Goal: Task Accomplishment & Management: Use online tool/utility

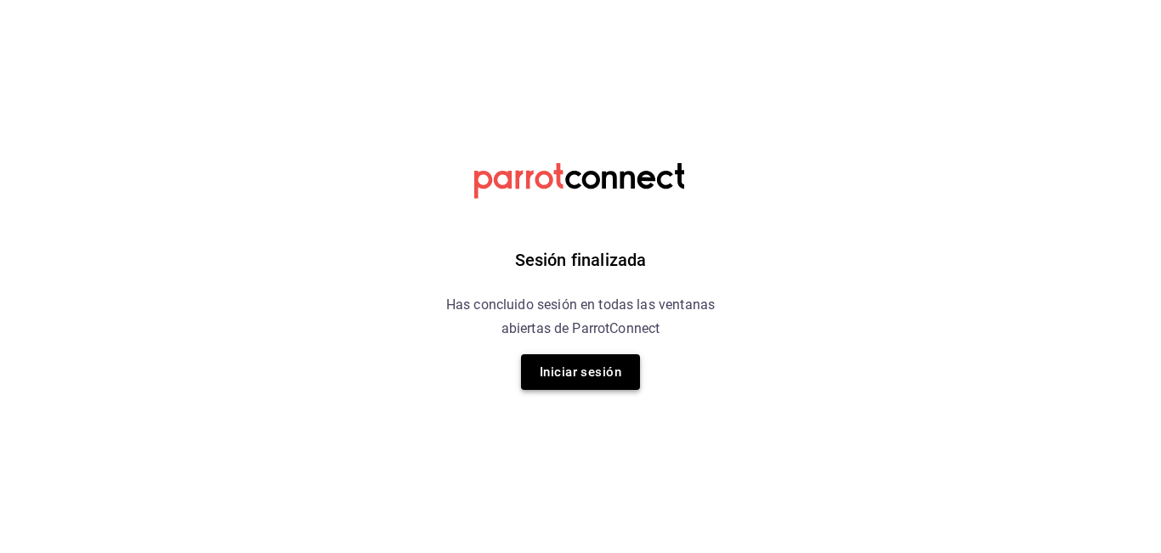
click at [603, 370] on button "Iniciar sesión" at bounding box center [580, 372] width 119 height 36
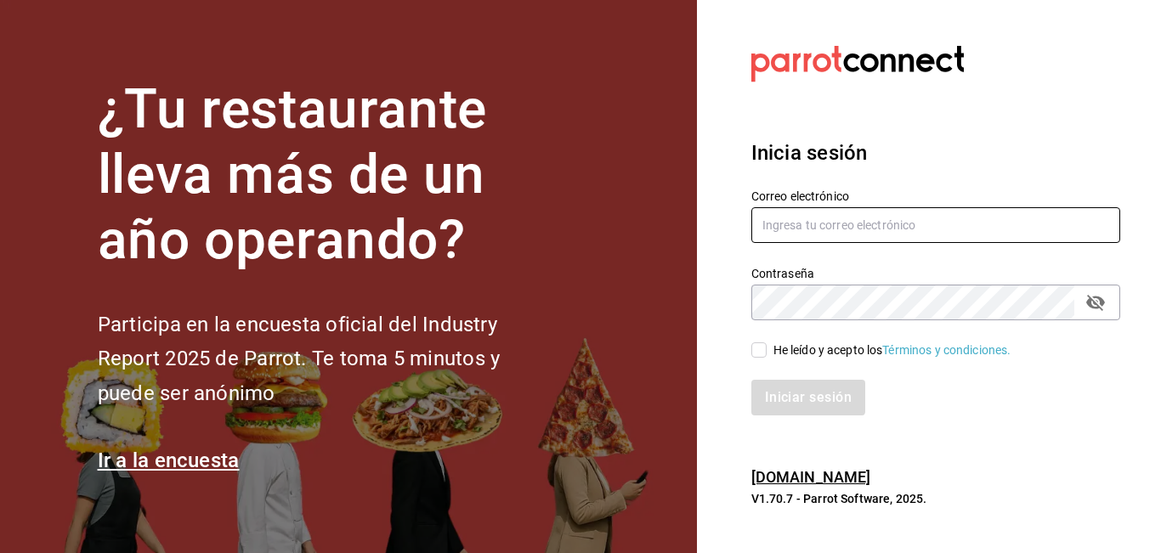
type input "[EMAIL_ADDRESS][DOMAIN_NAME]"
click at [759, 348] on input "He leído y acepto los Términos y condiciones." at bounding box center [758, 349] width 15 height 15
checkbox input "true"
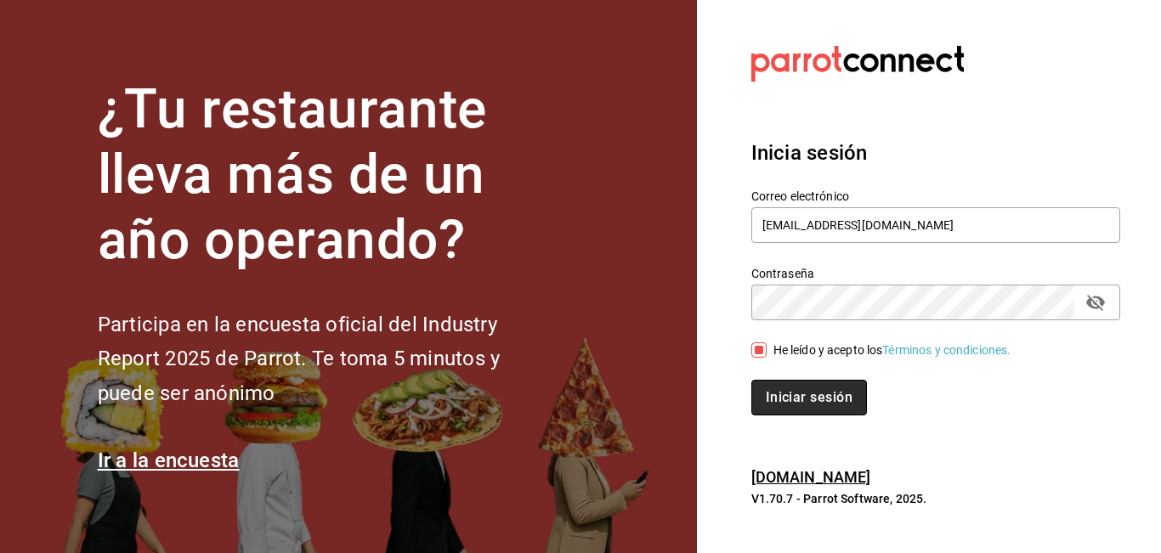
click at [795, 403] on button "Iniciar sesión" at bounding box center [809, 398] width 116 height 36
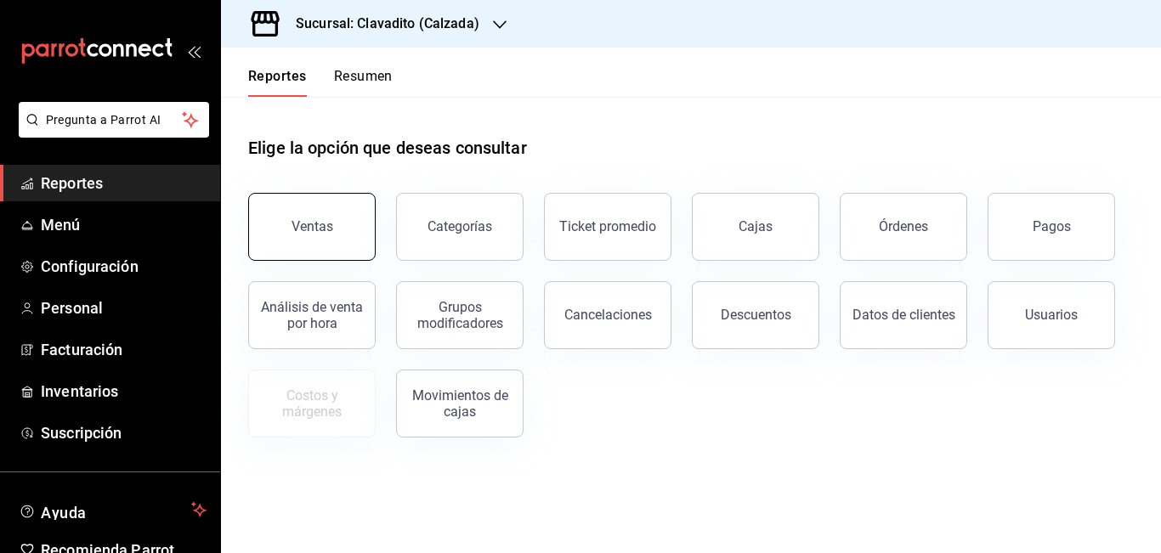
click at [335, 212] on button "Ventas" at bounding box center [311, 227] width 127 height 68
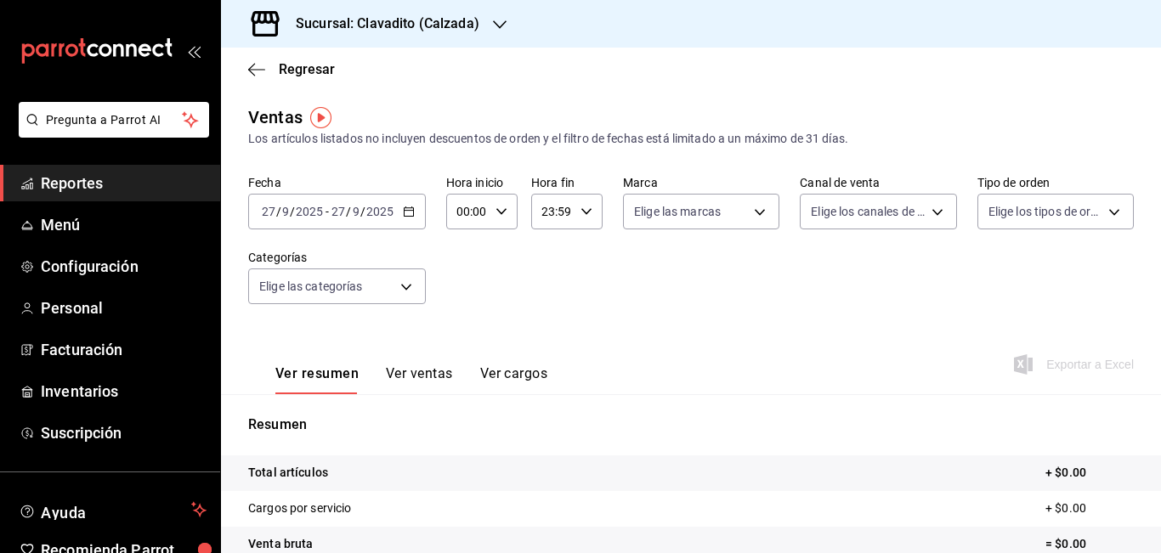
click at [408, 212] on icon "button" at bounding box center [409, 212] width 12 height 12
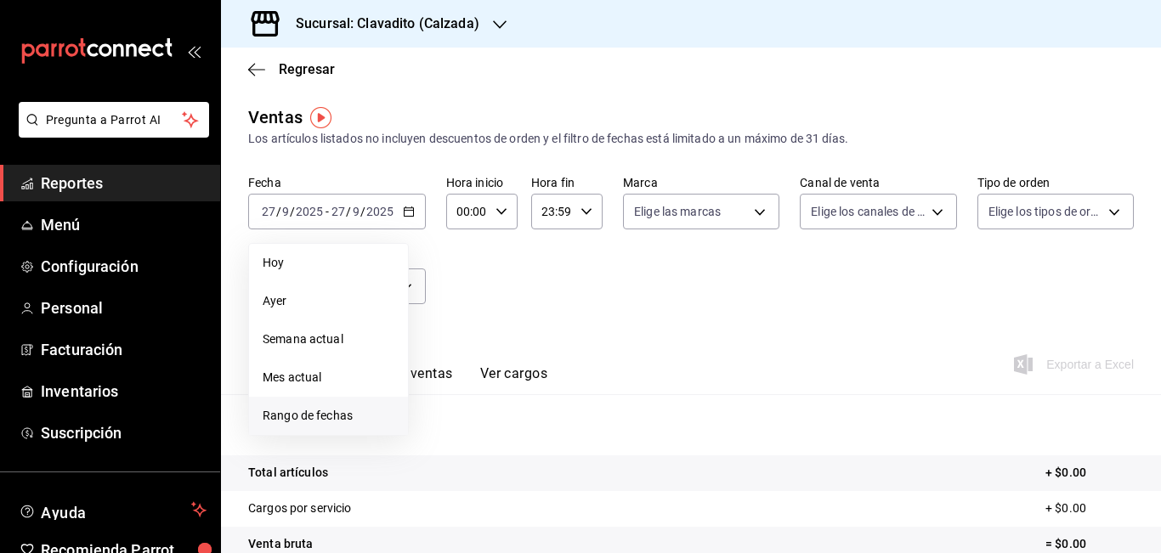
click at [325, 407] on span "Rango de fechas" at bounding box center [329, 416] width 132 height 18
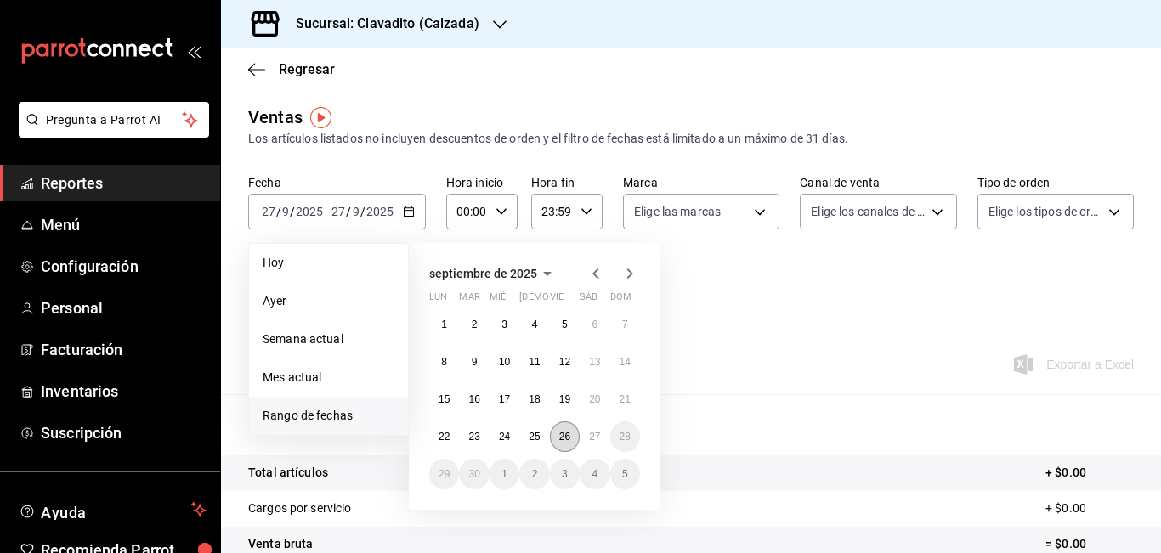
click at [568, 443] on button "26" at bounding box center [565, 437] width 30 height 31
click at [595, 441] on abbr "27" at bounding box center [594, 437] width 11 height 12
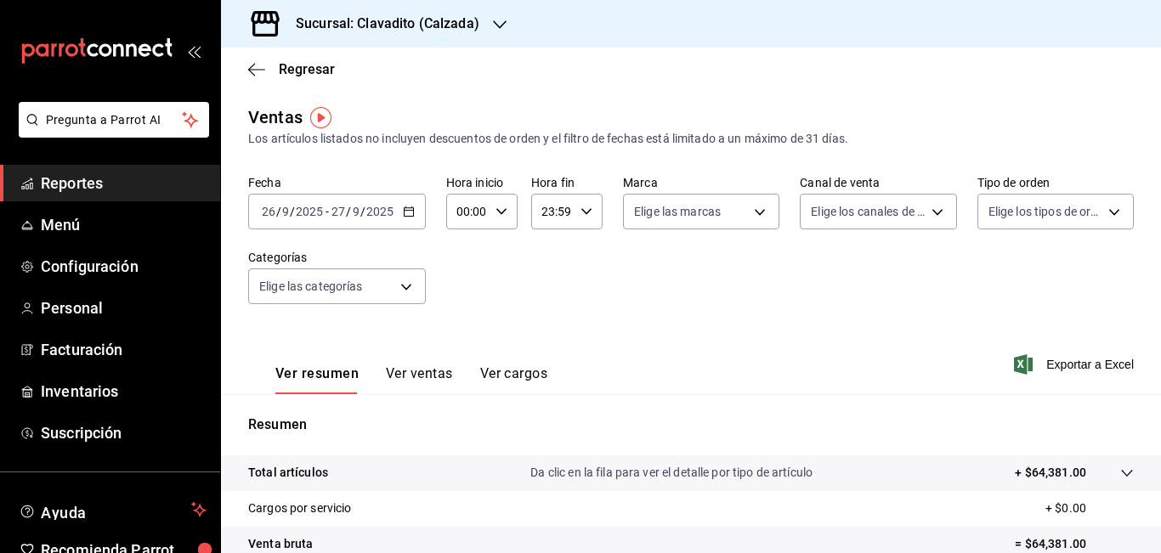
click at [467, 212] on input "00:00" at bounding box center [467, 212] width 42 height 34
click at [467, 212] on div at bounding box center [580, 276] width 1161 height 553
type input "05:00"
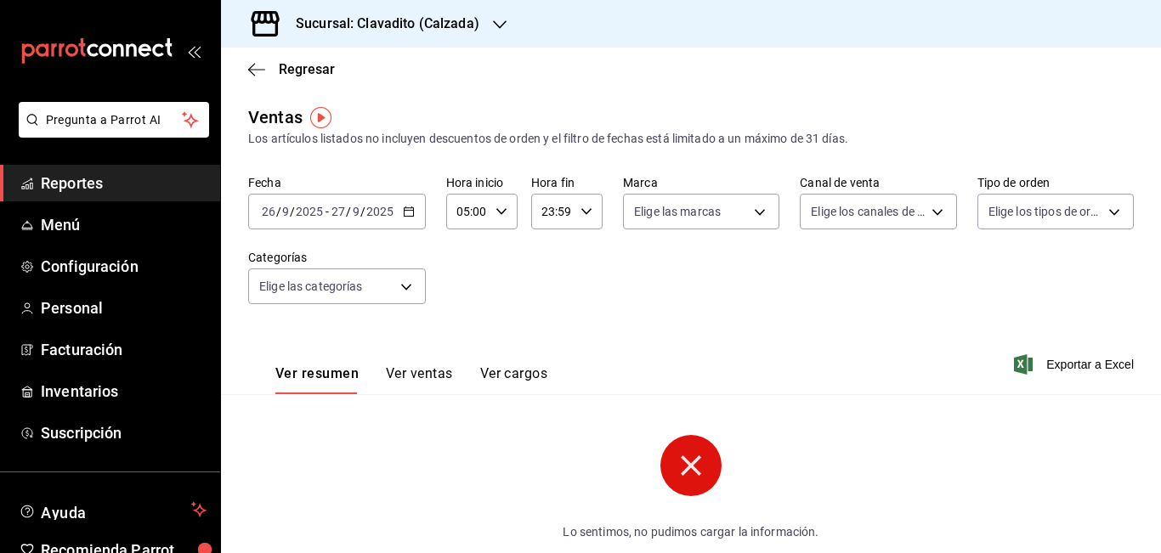
click at [543, 214] on input "23:59" at bounding box center [552, 212] width 42 height 34
click at [543, 214] on div at bounding box center [580, 276] width 1161 height 553
click at [551, 209] on input "03:59" at bounding box center [552, 212] width 42 height 34
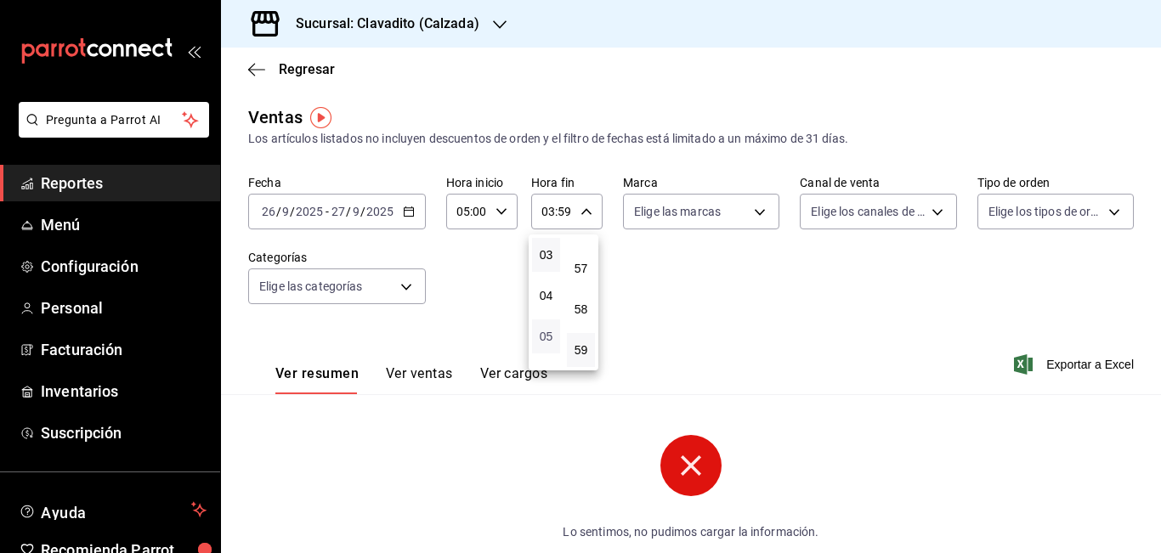
click at [546, 331] on span "05" at bounding box center [546, 337] width 8 height 14
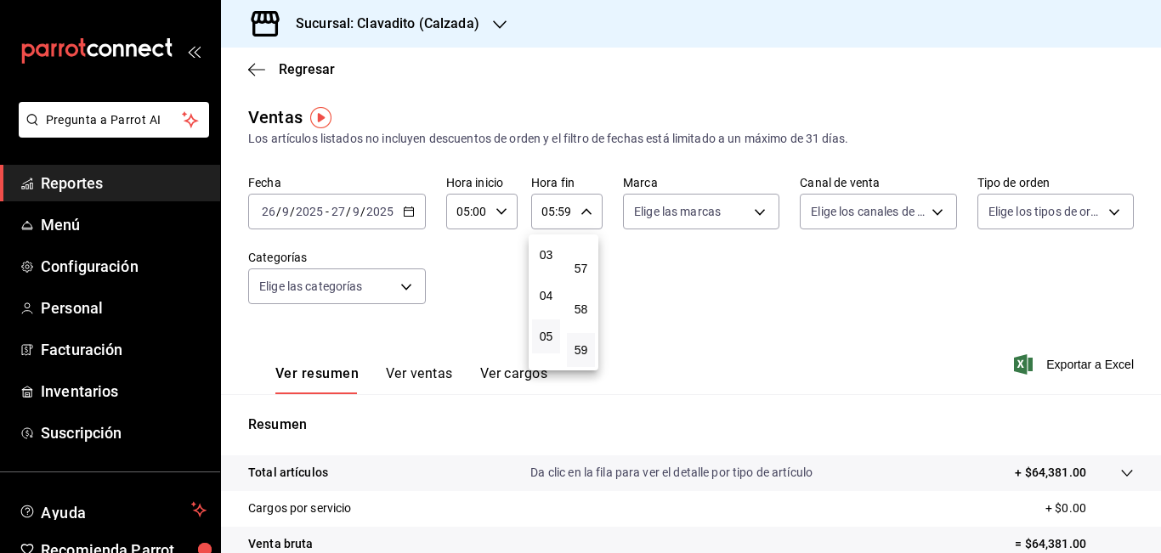
click at [560, 212] on div at bounding box center [580, 276] width 1161 height 553
click at [560, 212] on input "05:59" at bounding box center [552, 212] width 42 height 34
click at [560, 212] on div at bounding box center [580, 276] width 1161 height 553
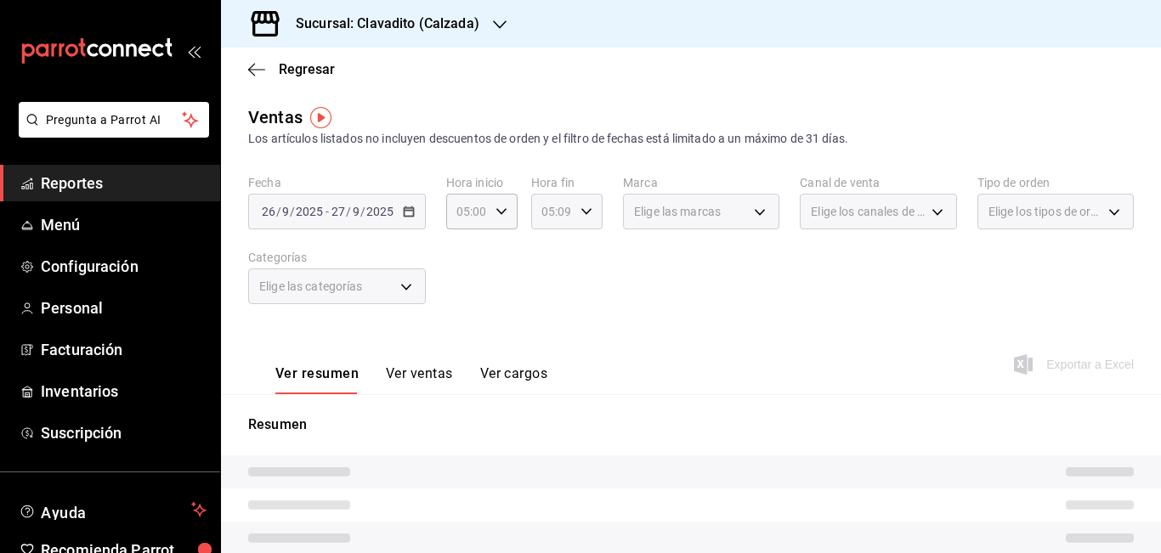
click at [567, 212] on input "05:09" at bounding box center [552, 212] width 42 height 34
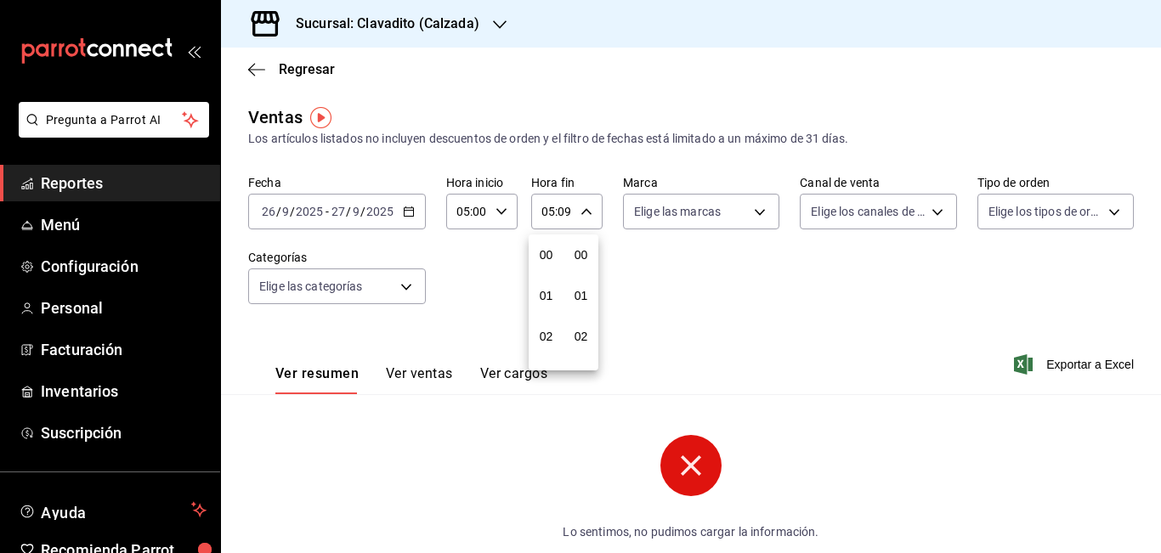
scroll to position [367, 0]
click at [567, 212] on div at bounding box center [580, 276] width 1161 height 553
type input "05:00"
click at [497, 26] on icon "button" at bounding box center [500, 24] width 14 height 8
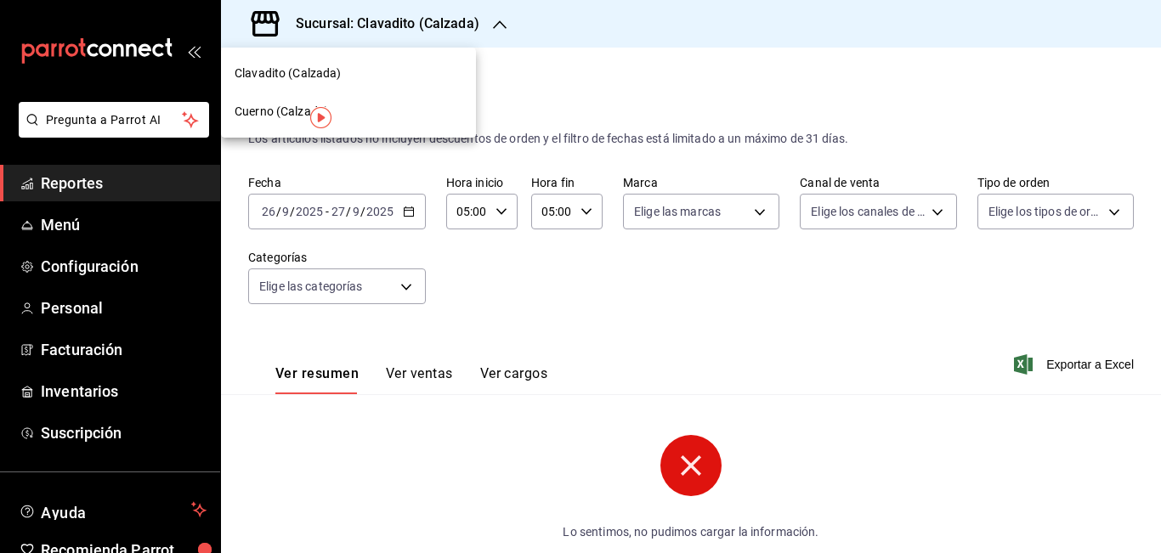
click at [282, 110] on span "Cuerno (Calzada)" at bounding box center [282, 112] width 94 height 18
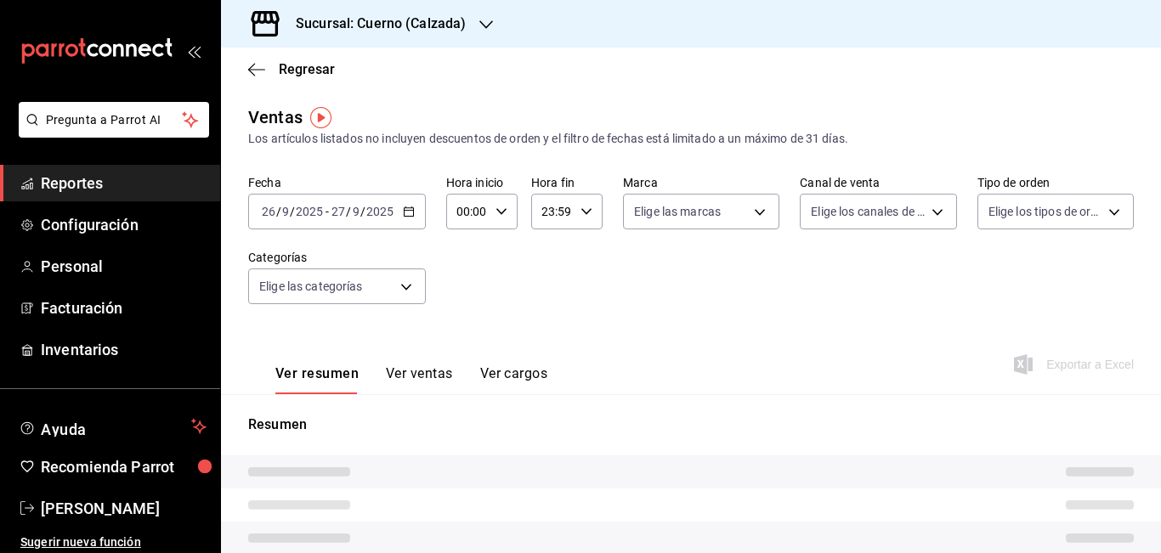
type input "05:00"
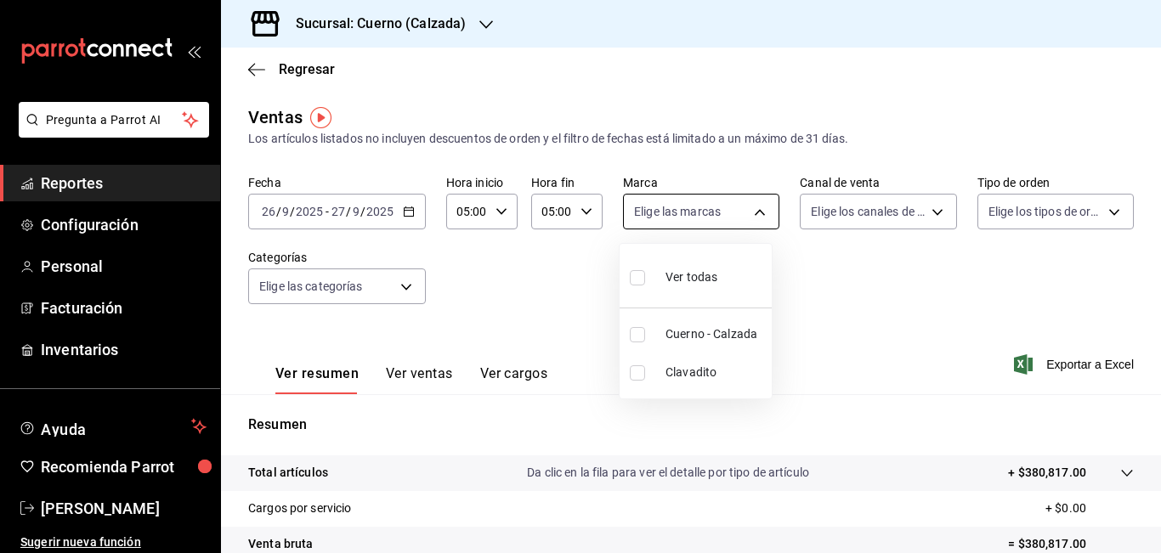
click at [754, 208] on body "Pregunta a Parrot AI Reportes Configuración Personal Facturación Inventarios Ay…" at bounding box center [580, 276] width 1161 height 553
click at [705, 340] on span "Cuerno - Calzada" at bounding box center [714, 335] width 99 height 18
type input "b7ae777b-2dfc-42e0-9650-6cefdf37a424"
checkbox input "true"
click at [859, 271] on div at bounding box center [580, 276] width 1161 height 553
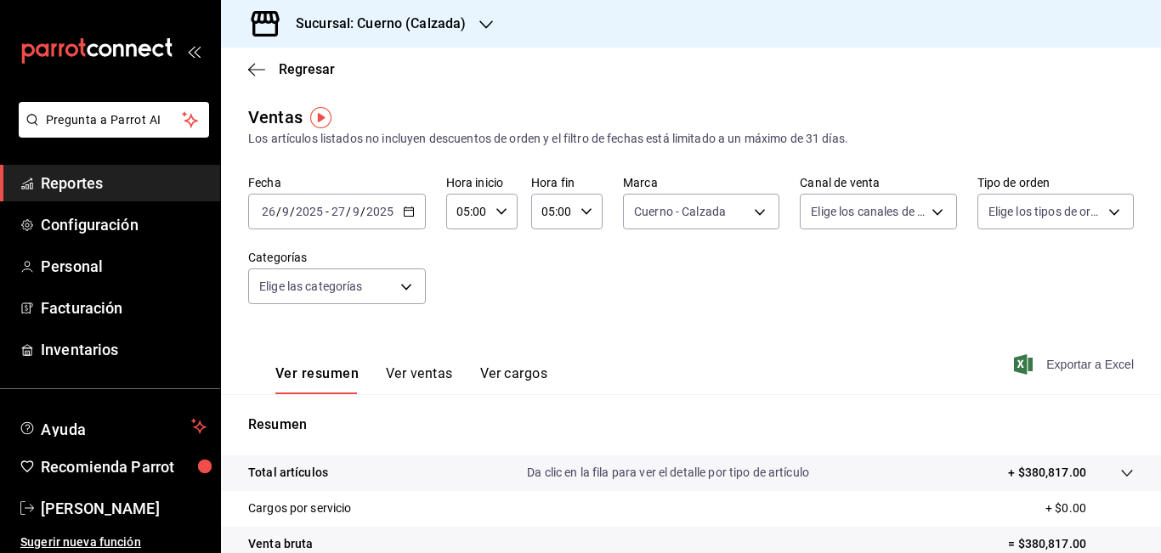
click at [1062, 368] on span "Exportar a Excel" at bounding box center [1075, 364] width 116 height 20
click at [76, 173] on span "Reportes" at bounding box center [124, 183] width 166 height 23
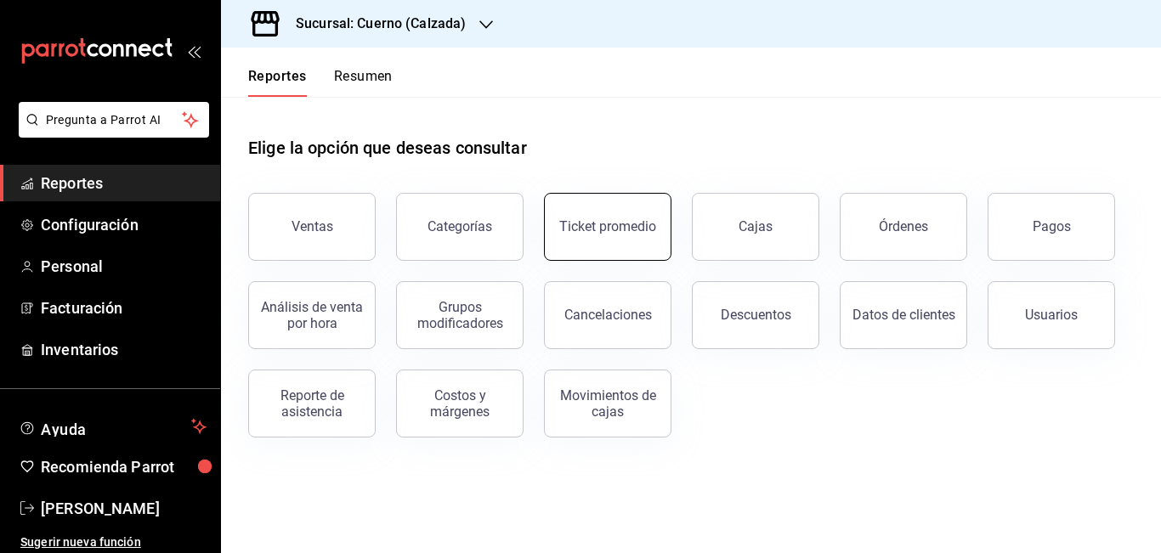
click at [603, 230] on div "Ticket promedio" at bounding box center [607, 226] width 97 height 16
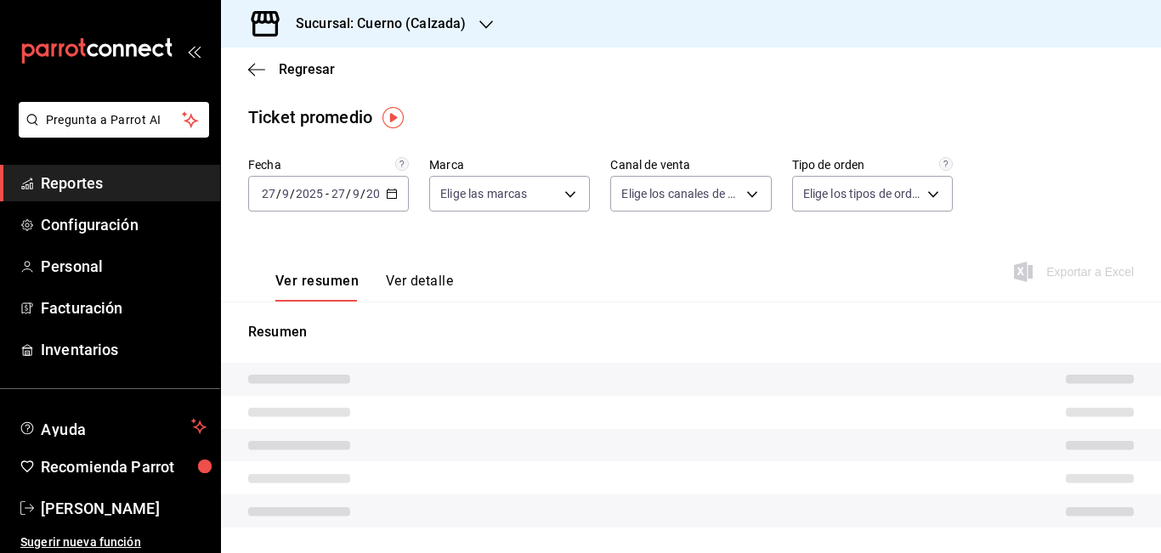
type input "b7ae777b-2dfc-42e0-9650-6cefdf37a424,c000f1c0-fb9f-4016-8e6a-f0d1e83e893d"
type input "PARROT,UBER_EATS,RAPPI,DIDI_FOOD,ONLINE"
type input "45550569-3ed2-40ec-865f-a78a43aad0fb,ed9744db-0daf-4564-a5b3-b3442505d928,23f9e…"
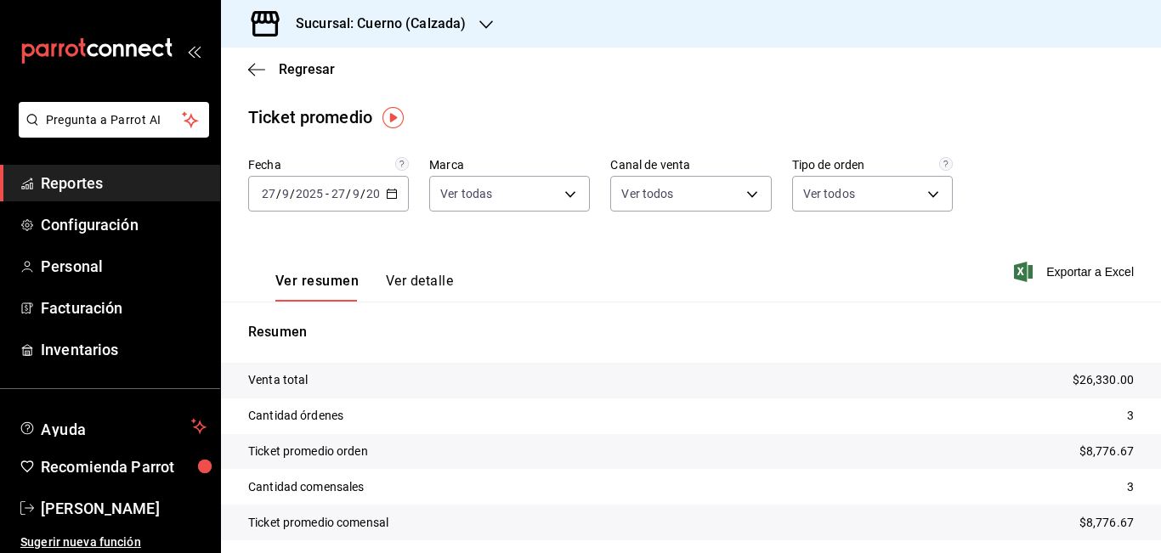
click at [392, 191] on icon "button" at bounding box center [392, 194] width 12 height 12
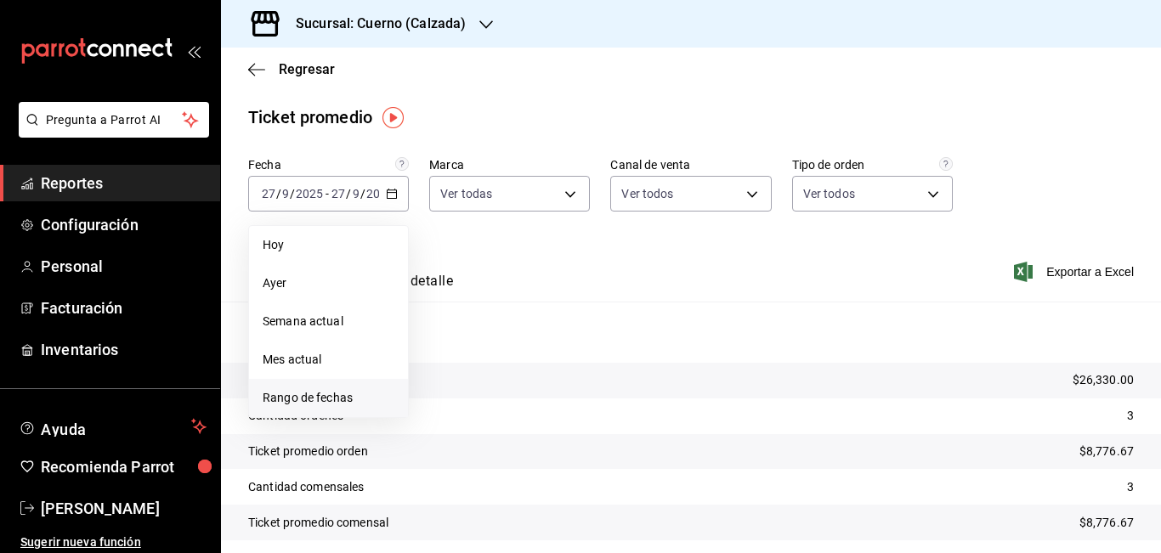
click at [321, 397] on span "Rango de fechas" at bounding box center [329, 398] width 132 height 18
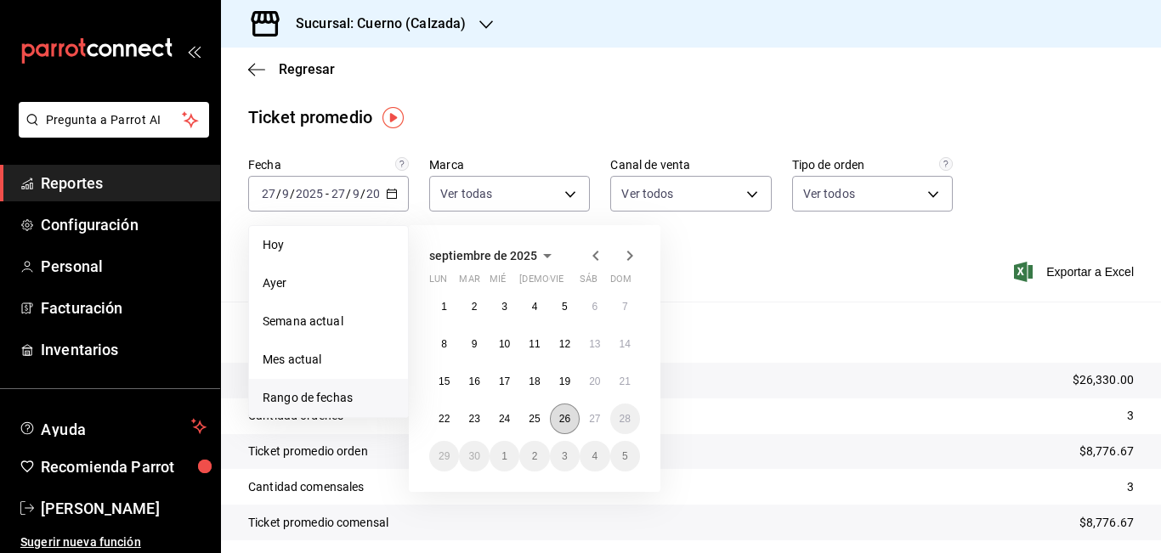
click at [571, 416] on button "26" at bounding box center [565, 419] width 30 height 31
click at [601, 419] on button "27" at bounding box center [595, 419] width 30 height 31
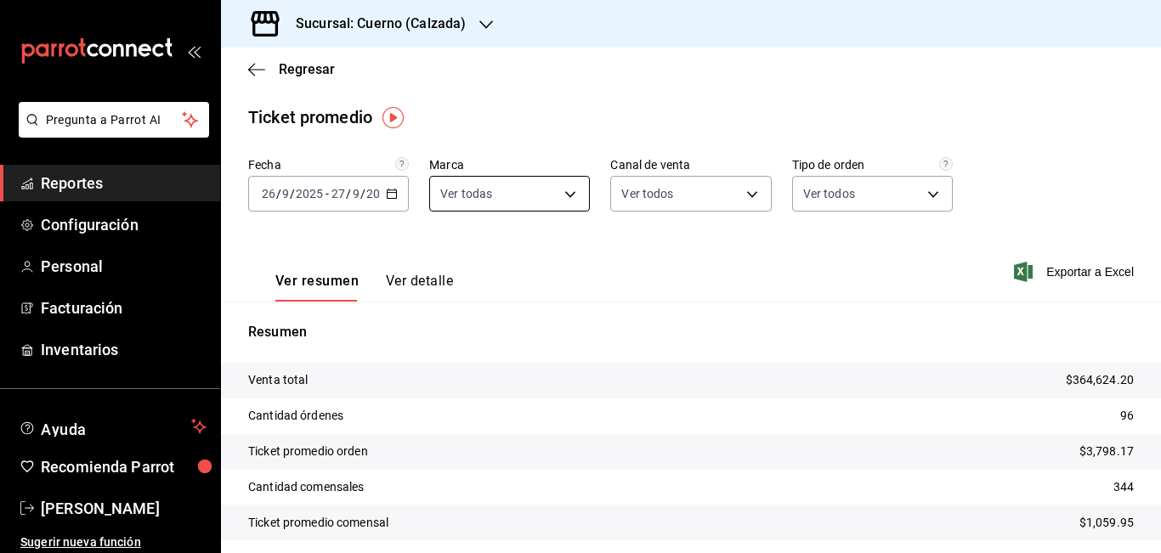
click at [565, 198] on body "Pregunta a Parrot AI Reportes Configuración Personal Facturación Inventarios Ay…" at bounding box center [580, 276] width 1161 height 553
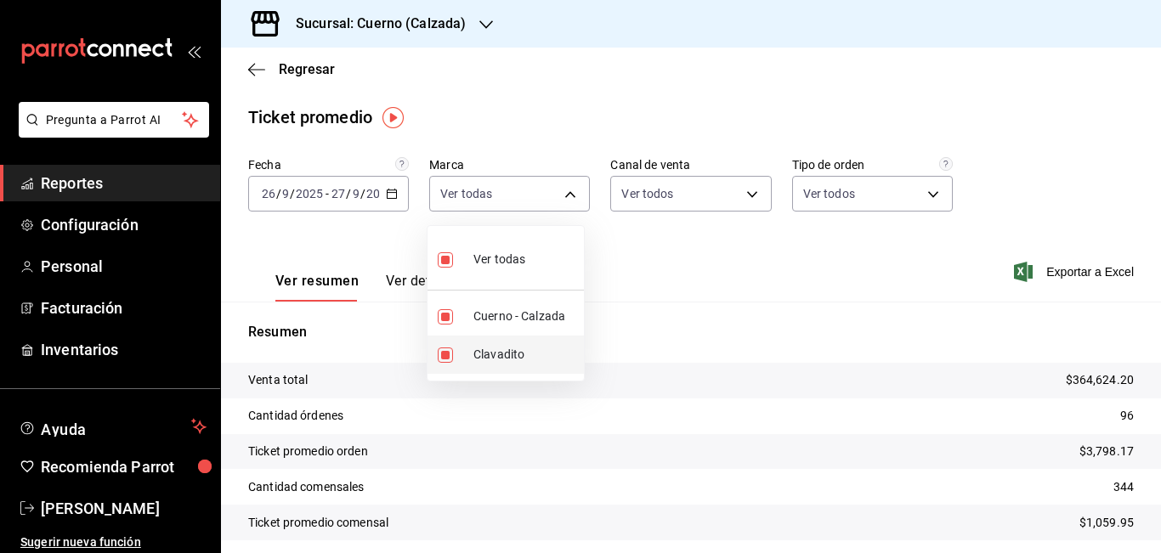
click at [505, 345] on li "Clavadito" at bounding box center [505, 355] width 156 height 38
type input "b7ae777b-2dfc-42e0-9650-6cefdf37a424"
checkbox input "false"
click at [762, 261] on div at bounding box center [580, 276] width 1161 height 553
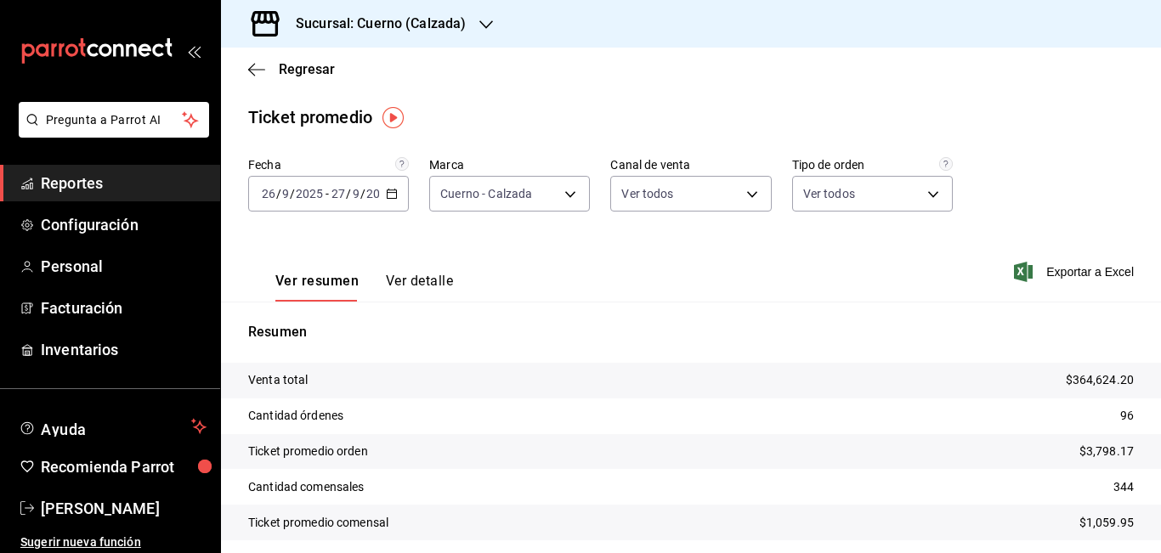
click at [477, 344] on div "Resumen Venta total $364,624.20 Cantidad órdenes 96 Ticket promedio orden $3,79…" at bounding box center [691, 441] width 940 height 239
click at [71, 190] on span "Reportes" at bounding box center [124, 183] width 166 height 23
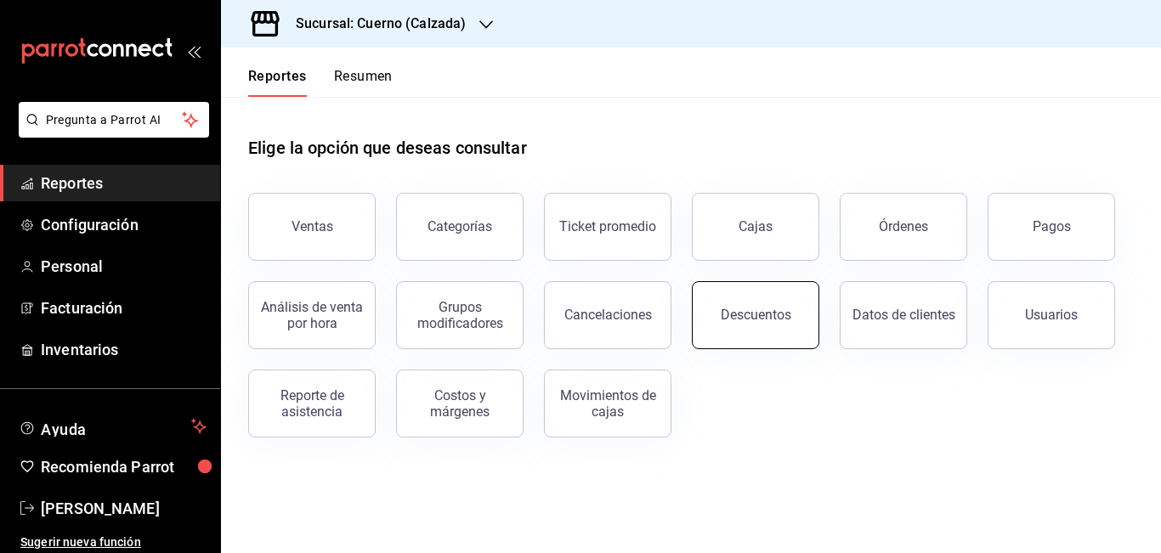
click at [725, 296] on button "Descuentos" at bounding box center [755, 315] width 127 height 68
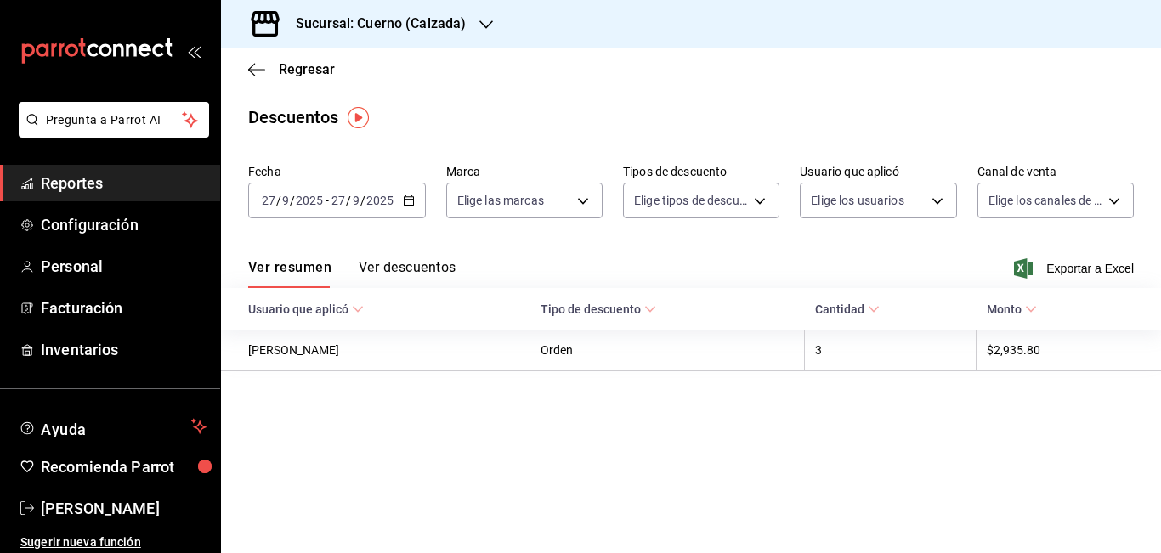
click at [409, 202] on icon "button" at bounding box center [409, 201] width 12 height 12
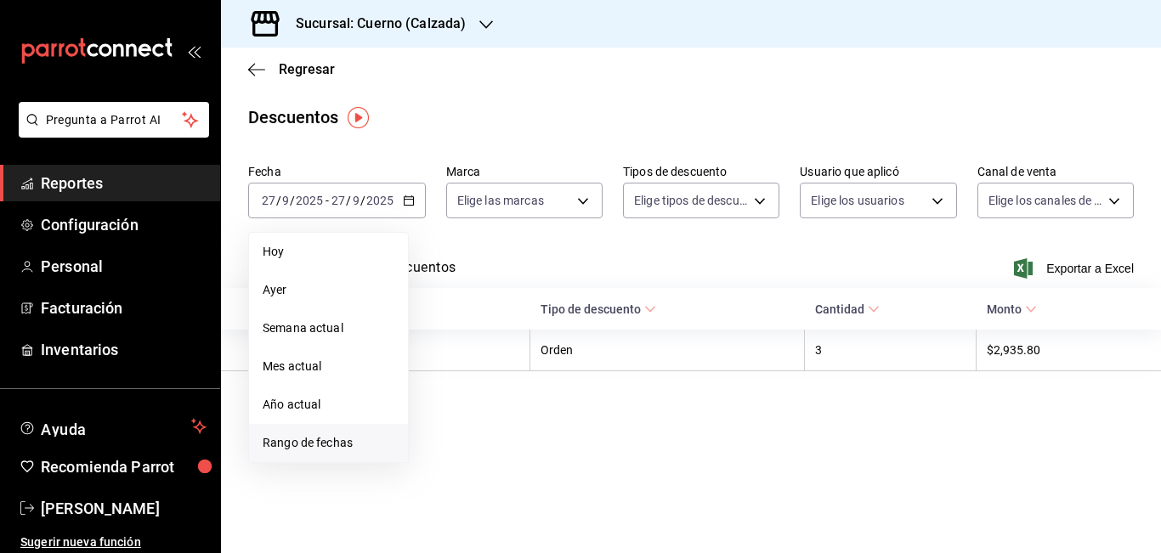
click at [299, 441] on span "Rango de fechas" at bounding box center [329, 443] width 132 height 18
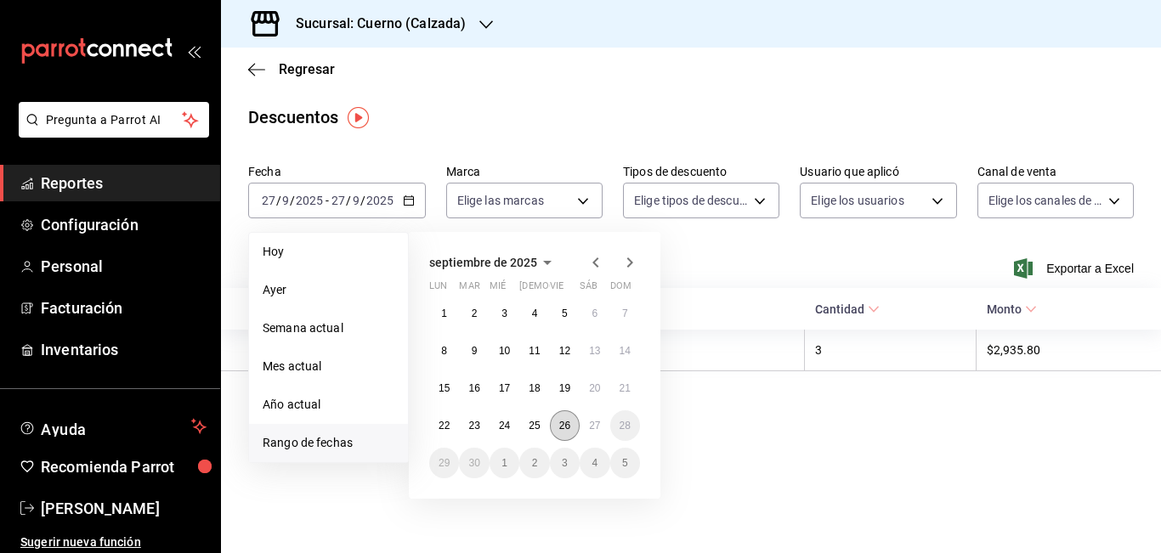
click at [565, 416] on button "26" at bounding box center [565, 425] width 30 height 31
click at [592, 425] on abbr "27" at bounding box center [594, 426] width 11 height 12
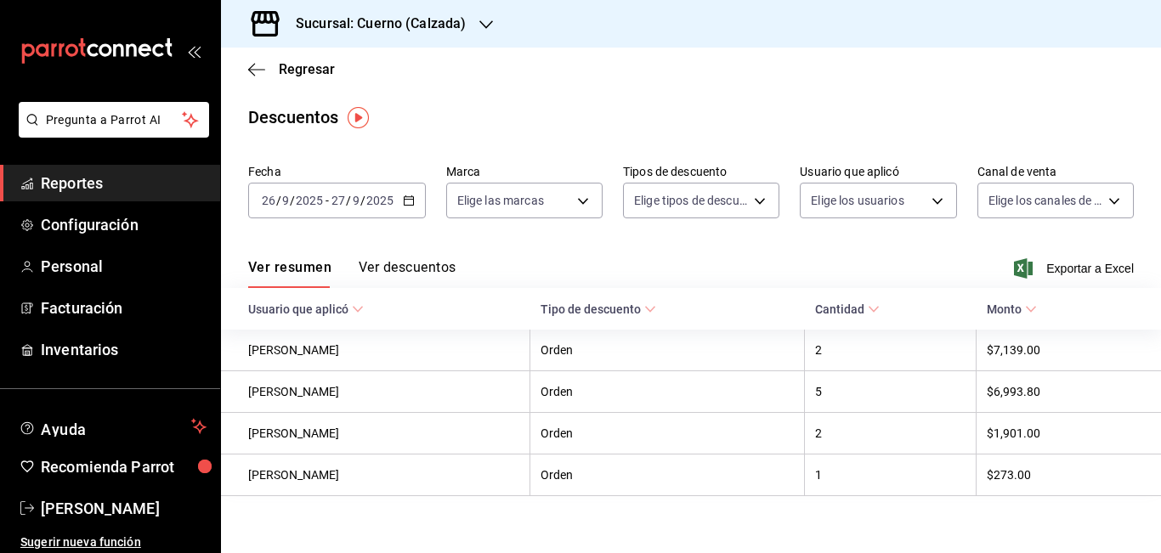
click at [409, 201] on icon "button" at bounding box center [409, 201] width 12 height 12
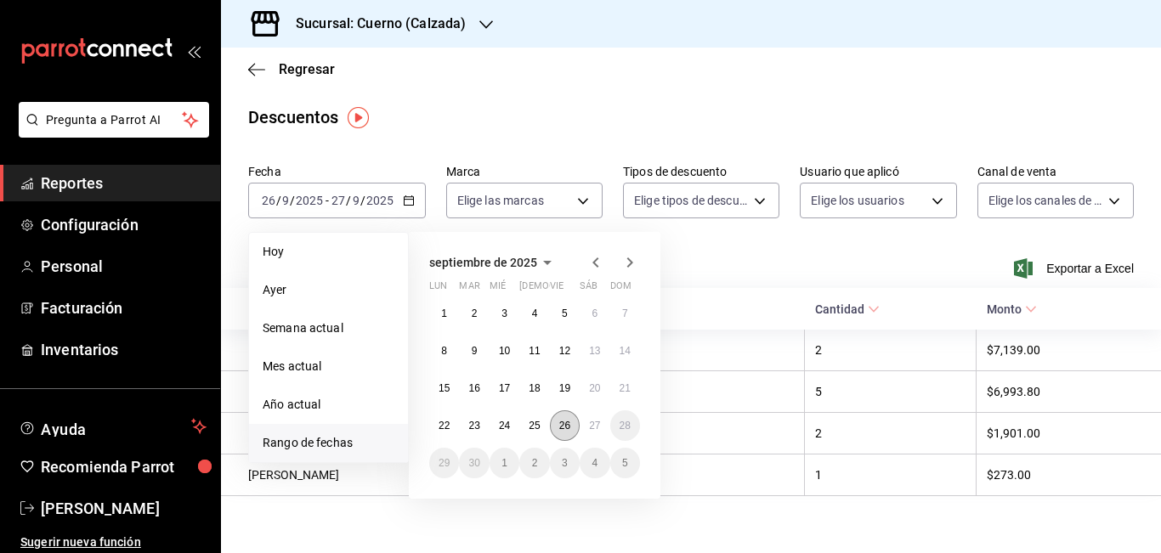
click at [564, 426] on abbr "26" at bounding box center [564, 426] width 11 height 12
click at [597, 422] on abbr "27" at bounding box center [594, 426] width 11 height 12
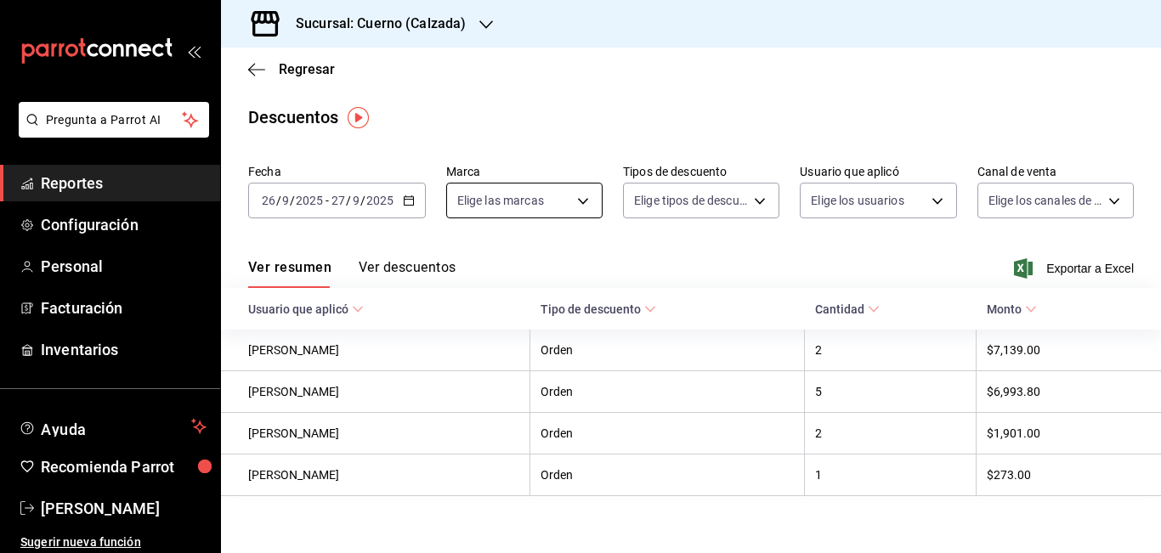
click at [577, 199] on body "Pregunta a Parrot AI Reportes Configuración Personal Facturación Inventarios Ay…" at bounding box center [580, 276] width 1161 height 553
click at [556, 331] on span "Cuerno - Calzada" at bounding box center [541, 323] width 99 height 18
type input "b7ae777b-2dfc-42e0-9650-6cefdf37a424"
checkbox input "true"
click at [756, 201] on div at bounding box center [580, 276] width 1161 height 553
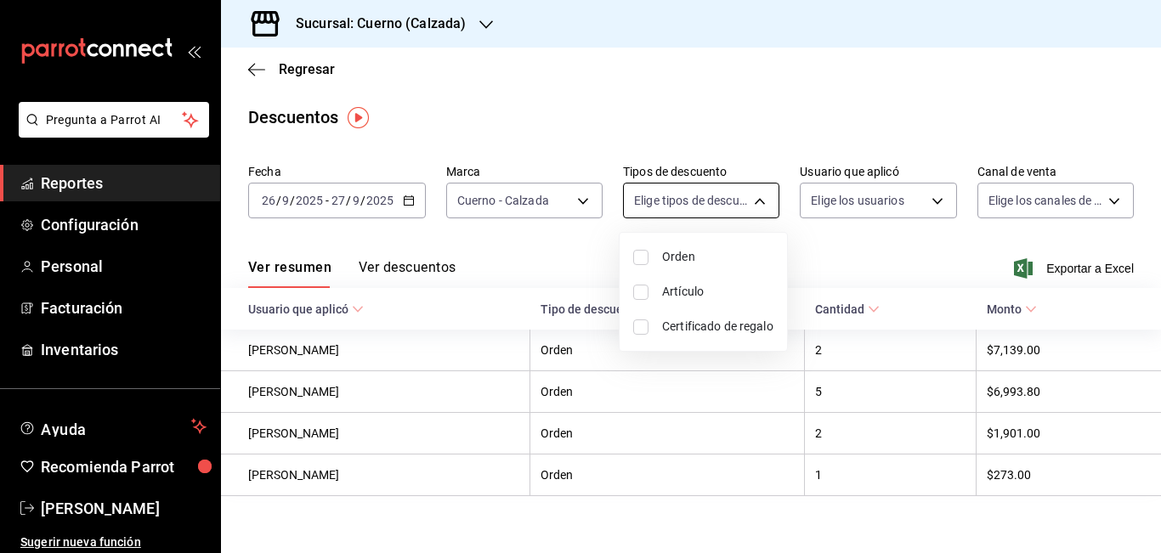
click at [754, 201] on body "Pregunta a Parrot AI Reportes Configuración Personal Facturación Inventarios Ay…" at bounding box center [580, 276] width 1161 height 553
click at [669, 256] on span "Orden" at bounding box center [717, 257] width 111 height 18
type input "ORDER"
checkbox input "true"
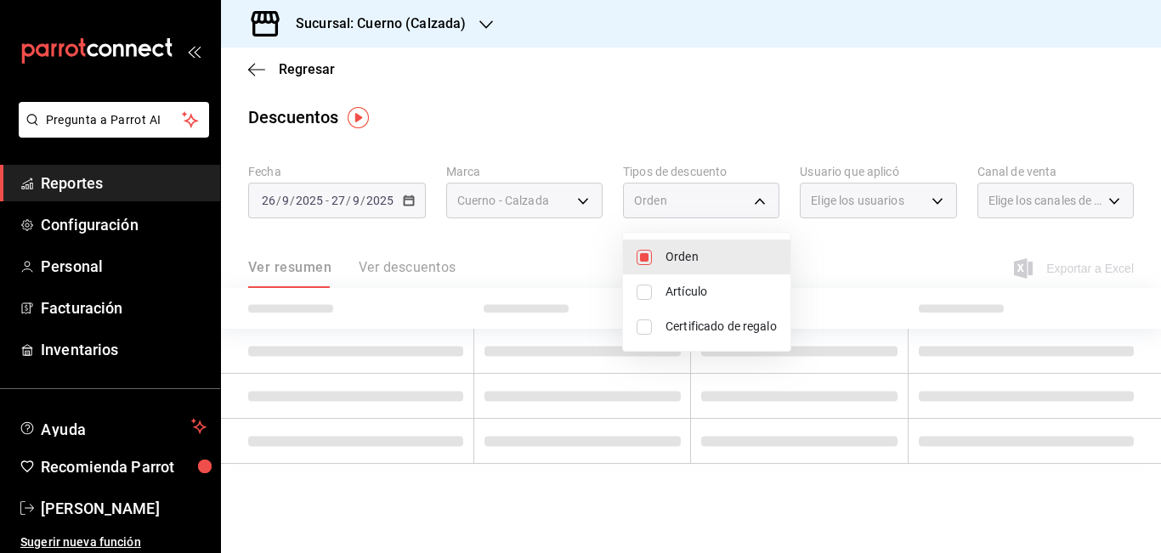
click at [680, 301] on li "Artículo" at bounding box center [706, 292] width 167 height 35
type input "ORDER,ORDER_ITEM"
checkbox input "true"
click at [681, 320] on span "Certificado de regalo" at bounding box center [720, 327] width 111 height 18
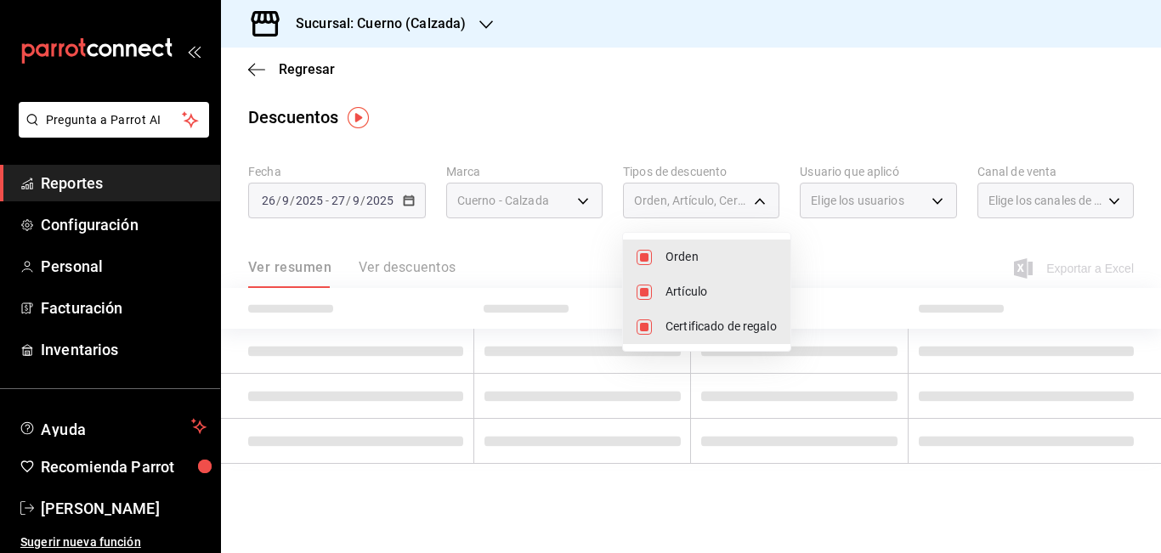
type input "ORDER,ORDER_ITEM,CARD_REWARD"
checkbox input "true"
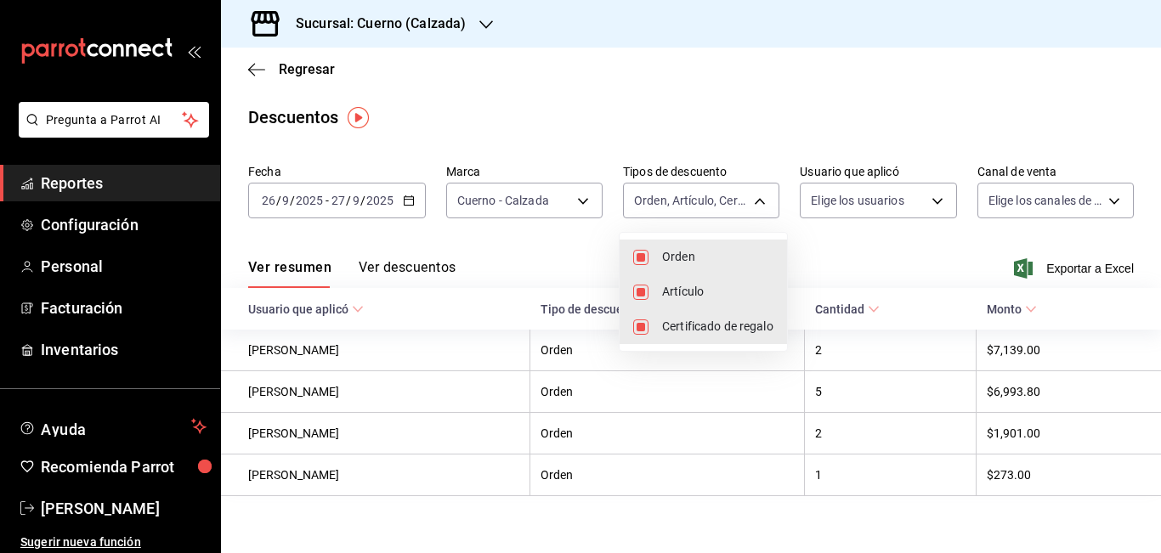
click at [842, 260] on div at bounding box center [580, 276] width 1161 height 553
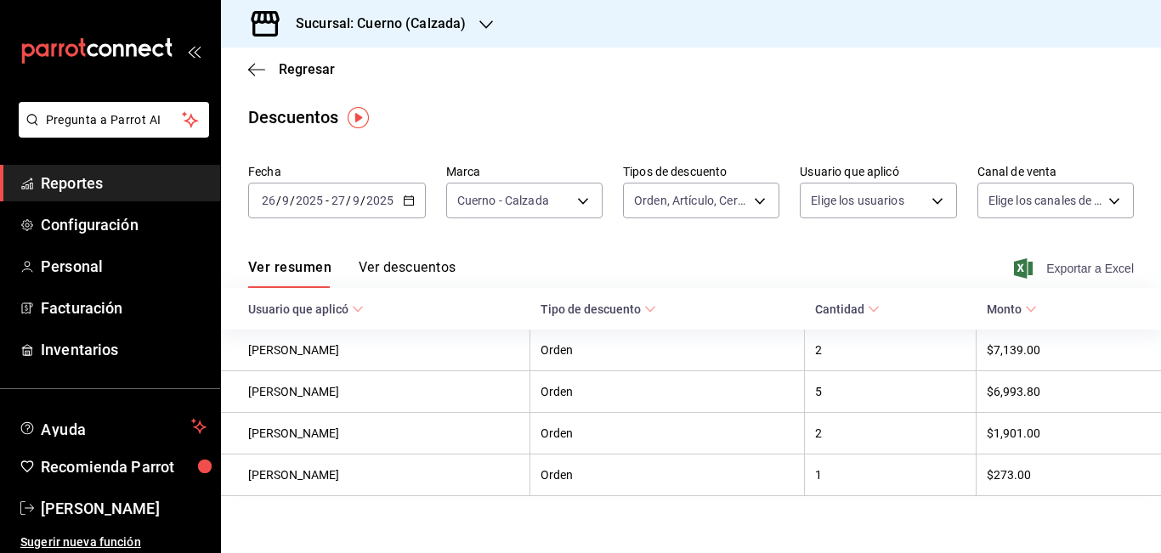
click at [1050, 267] on span "Exportar a Excel" at bounding box center [1075, 268] width 116 height 20
